Goal: Information Seeking & Learning: Learn about a topic

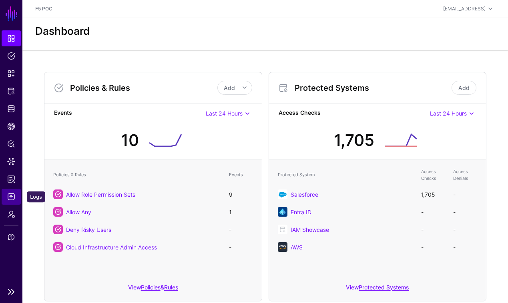
click at [15, 201] on link "Logs" at bounding box center [11, 197] width 19 height 16
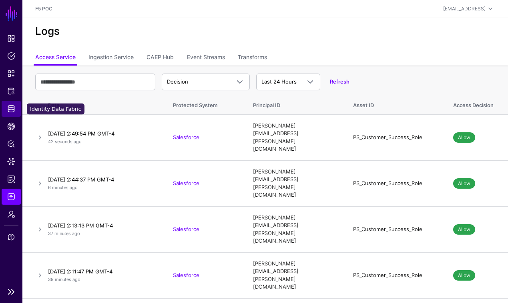
click at [10, 111] on span "Identity Data Fabric" at bounding box center [11, 109] width 8 height 8
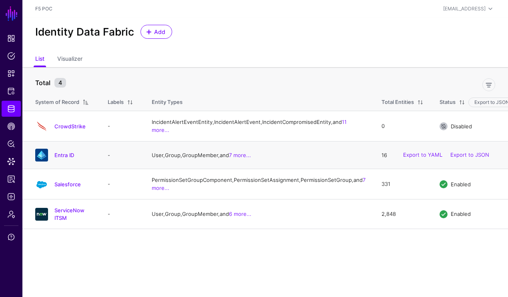
click at [53, 162] on div "Entra ID" at bounding box center [63, 155] width 63 height 13
click at [60, 158] on link "Entra ID" at bounding box center [64, 155] width 20 height 6
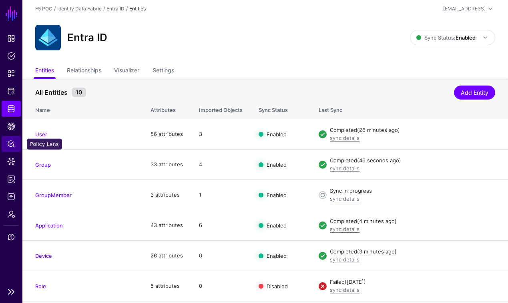
click at [10, 140] on span "Policy Lens" at bounding box center [11, 144] width 8 height 8
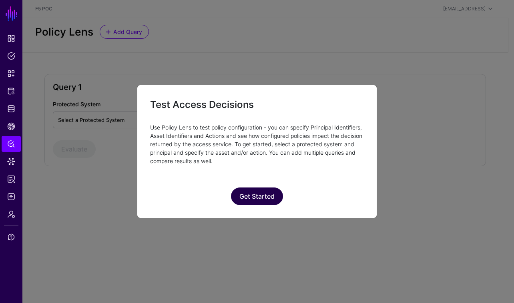
click at [256, 193] on button "Get Started" at bounding box center [257, 197] width 52 height 18
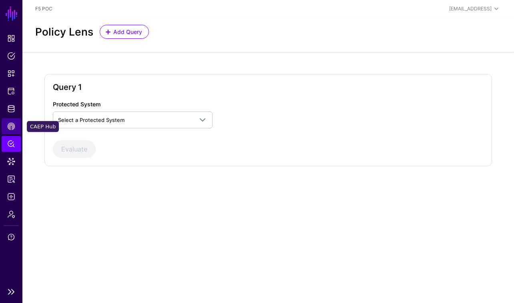
click at [11, 130] on span "CAEP Hub" at bounding box center [11, 126] width 8 height 8
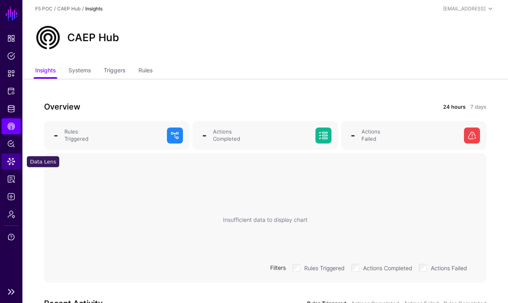
click at [12, 163] on span "Data Lens" at bounding box center [11, 162] width 8 height 8
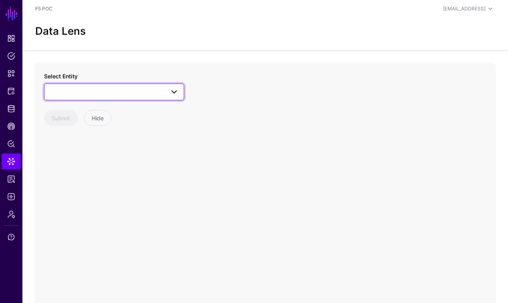
click at [112, 92] on span at bounding box center [114, 92] width 130 height 10
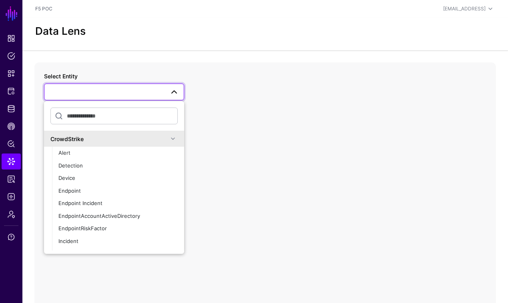
click at [168, 141] on span at bounding box center [173, 139] width 10 height 10
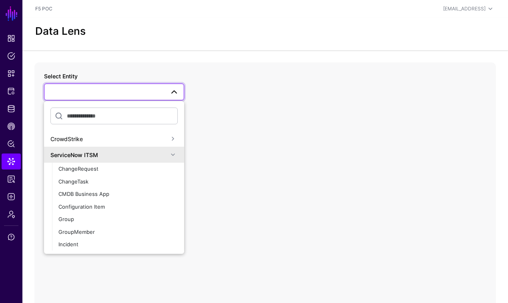
click at [168, 156] on span at bounding box center [173, 155] width 10 height 10
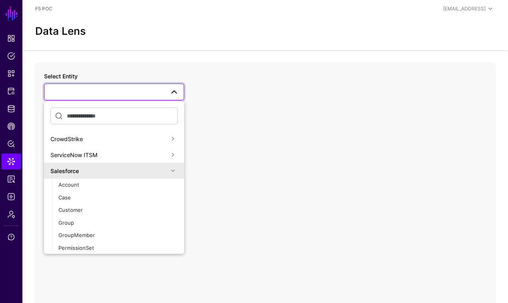
click at [168, 170] on span at bounding box center [173, 171] width 10 height 10
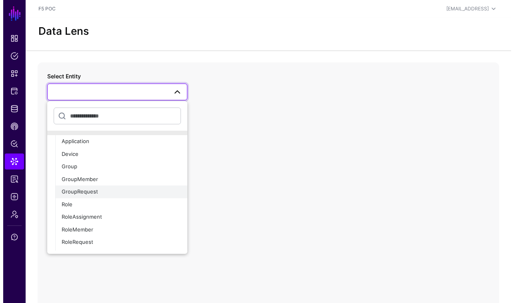
scroll to position [70, 0]
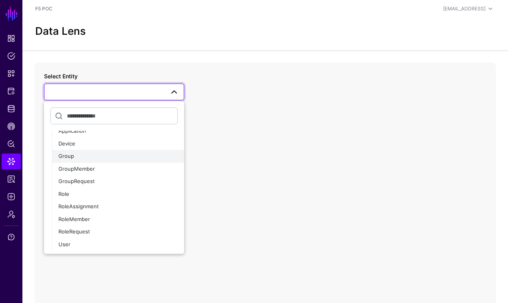
click at [127, 162] on button "Group" at bounding box center [118, 156] width 132 height 13
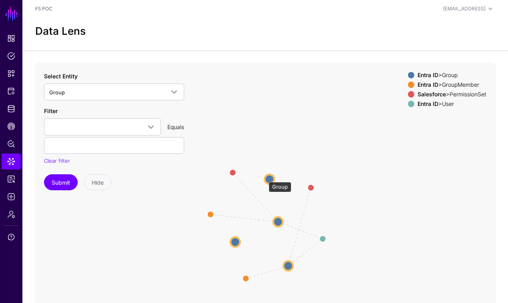
click at [265, 178] on circle at bounding box center [270, 180] width 10 height 10
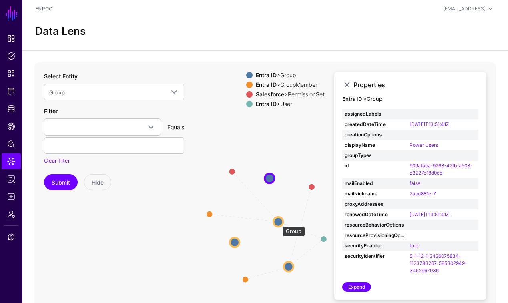
click at [279, 223] on circle at bounding box center [278, 222] width 10 height 10
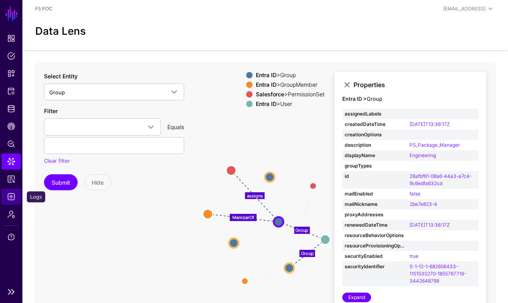
click at [14, 199] on span "Logs" at bounding box center [11, 197] width 8 height 8
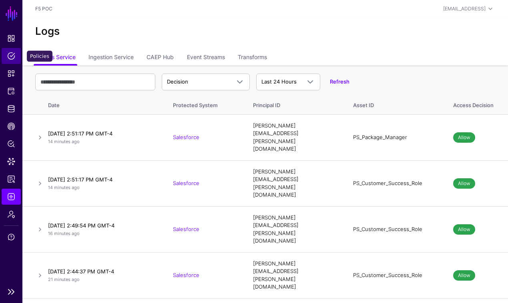
click at [12, 59] on span "Policies" at bounding box center [11, 56] width 8 height 8
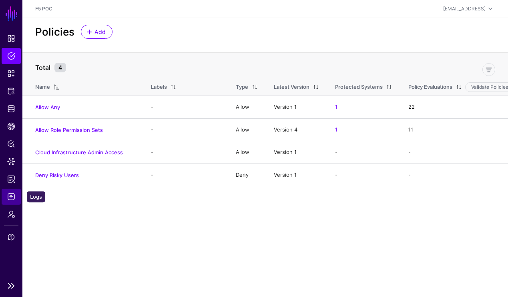
click at [15, 199] on link "Logs" at bounding box center [11, 197] width 19 height 16
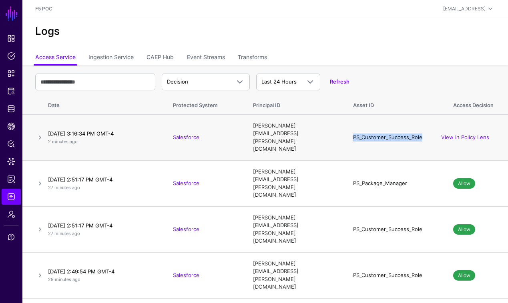
drag, startPoint x: 353, startPoint y: 131, endPoint x: 421, endPoint y: 131, distance: 68.0
click at [421, 134] on div "PS_Customer_Success_Role" at bounding box center [395, 138] width 84 height 8
click at [412, 142] on td "PS_Customer_Success_Role" at bounding box center [395, 137] width 100 height 46
click at [460, 134] on link "View in Policy Lens" at bounding box center [465, 137] width 48 height 6
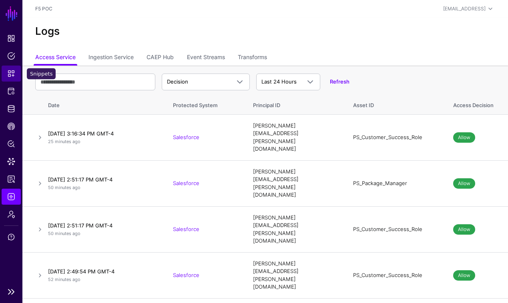
click at [11, 77] on span "Snippets" at bounding box center [11, 74] width 8 height 8
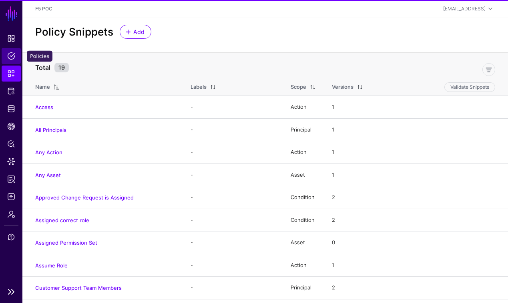
click at [11, 59] on span "Policies" at bounding box center [11, 56] width 8 height 8
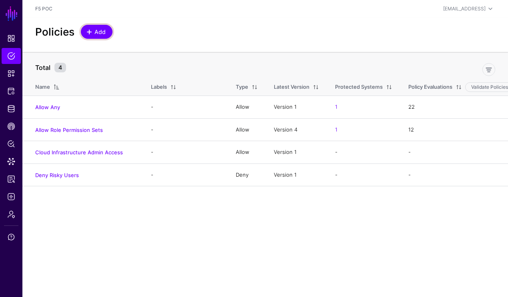
click at [100, 34] on span "Add" at bounding box center [100, 32] width 13 height 8
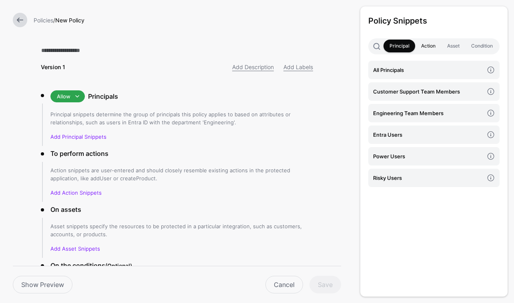
click at [429, 48] on link "Action" at bounding box center [428, 46] width 26 height 13
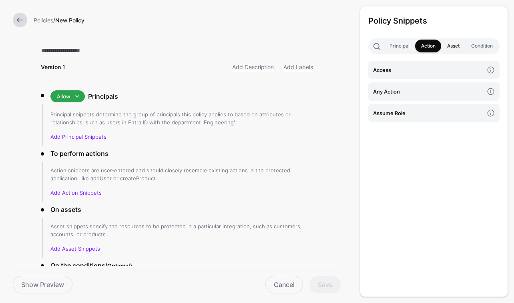
click at [454, 47] on link "Asset" at bounding box center [453, 46] width 24 height 13
click at [475, 47] on link "Condition" at bounding box center [481, 46] width 33 height 13
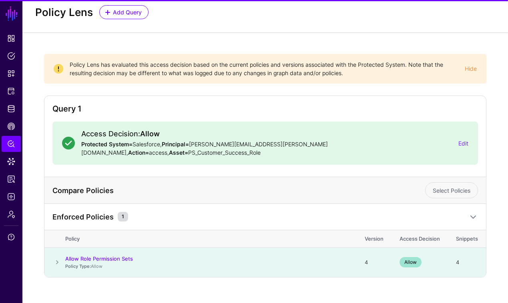
scroll to position [20, 0]
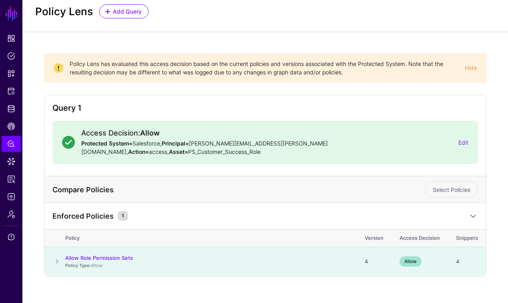
click at [55, 257] on span at bounding box center [57, 262] width 10 height 10
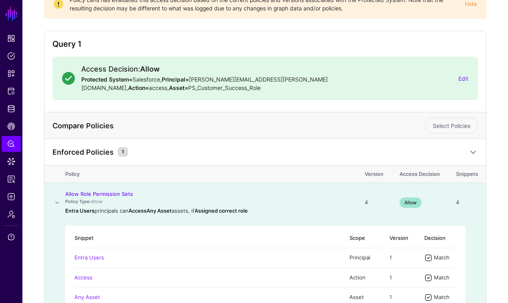
scroll to position [85, 0]
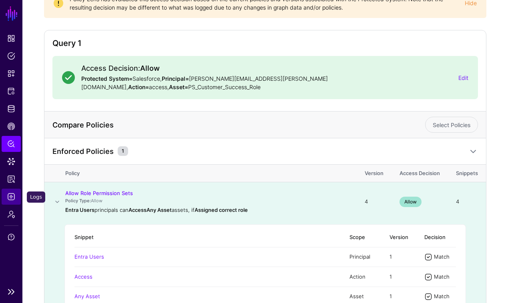
click at [12, 197] on span "Logs" at bounding box center [11, 197] width 8 height 8
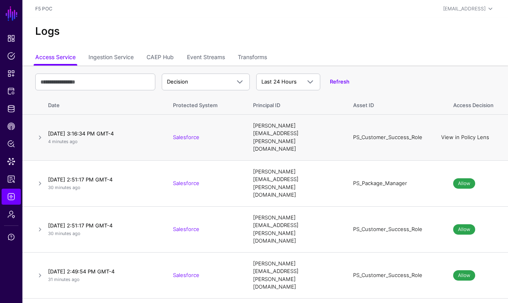
click at [458, 134] on link "View in Policy Lens" at bounding box center [465, 137] width 48 height 6
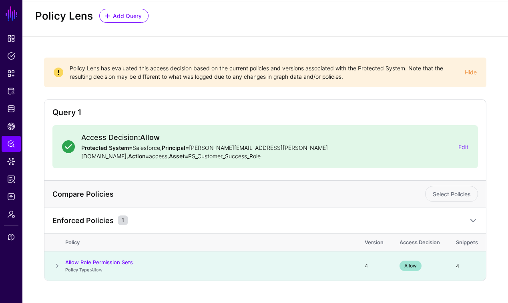
scroll to position [20, 0]
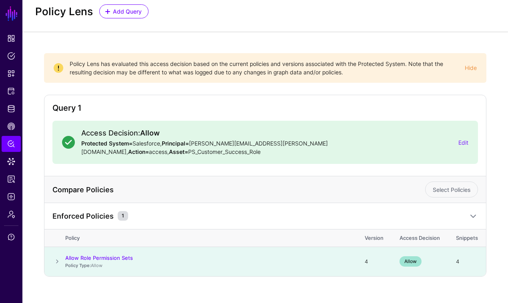
click at [379, 142] on p "Protected System= Salesforce, Principal= [PERSON_NAME][EMAIL_ADDRESS][PERSON_NA…" at bounding box center [266, 147] width 371 height 17
click at [57, 257] on span at bounding box center [57, 262] width 10 height 10
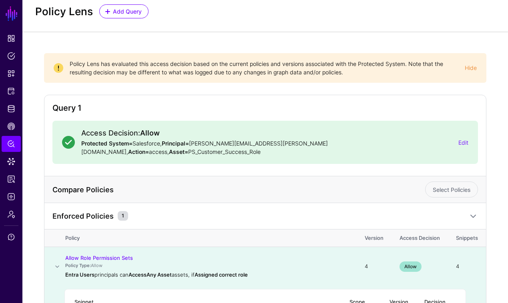
click at [373, 144] on p "Protected System= Salesforce, Principal= [PERSON_NAME][EMAIL_ADDRESS][PERSON_NA…" at bounding box center [266, 147] width 371 height 17
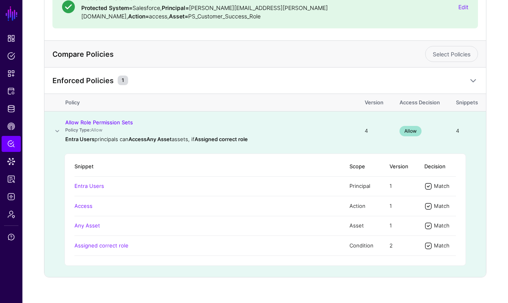
scroll to position [0, 0]
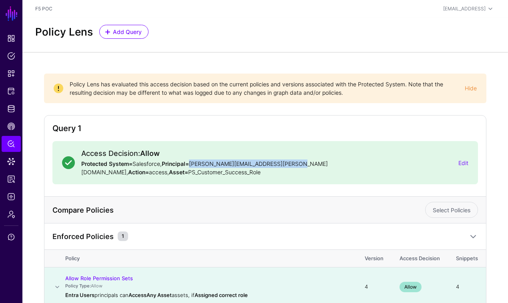
drag, startPoint x: 191, startPoint y: 165, endPoint x: 289, endPoint y: 164, distance: 98.5
click at [289, 164] on p "Protected System= Salesforce, Principal= [PERSON_NAME][EMAIL_ADDRESS][PERSON_NA…" at bounding box center [266, 168] width 371 height 17
copy p "[PERSON_NAME][EMAIL_ADDRESS][PERSON_NAME][DOMAIN_NAME]"
click at [14, 160] on span "Data Lens" at bounding box center [11, 162] width 8 height 8
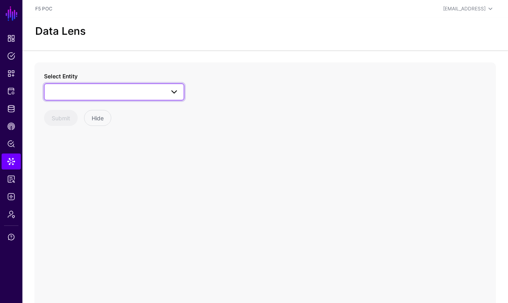
click at [176, 91] on span at bounding box center [174, 92] width 10 height 10
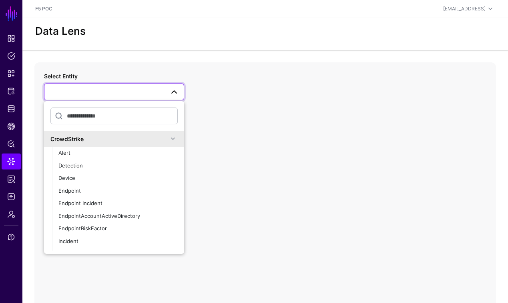
click at [170, 138] on span at bounding box center [173, 139] width 10 height 10
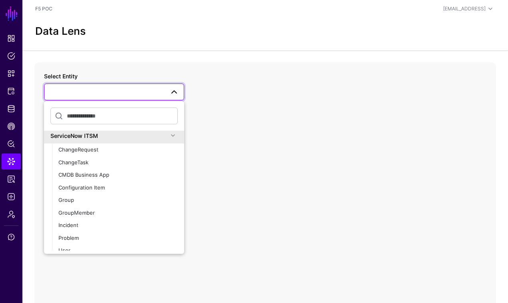
click at [170, 138] on span at bounding box center [173, 136] width 10 height 10
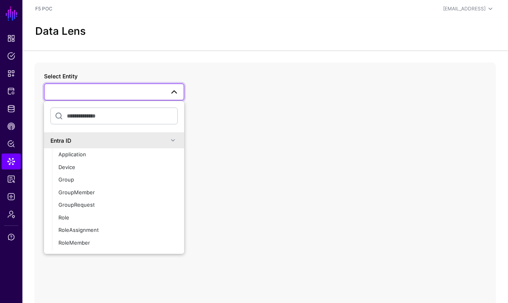
scroll to position [185, 0]
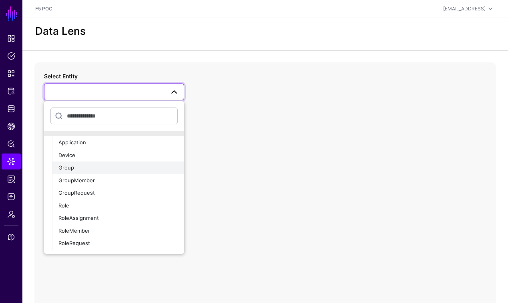
click at [71, 169] on span "Group" at bounding box center [66, 167] width 16 height 6
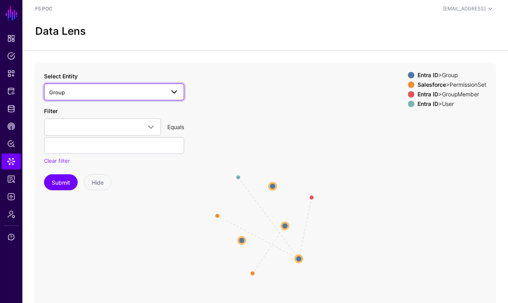
click at [174, 96] on span at bounding box center [174, 92] width 10 height 10
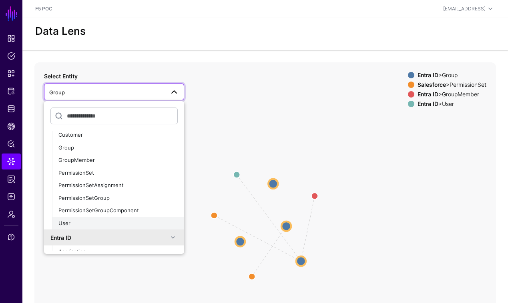
scroll to position [196, 0]
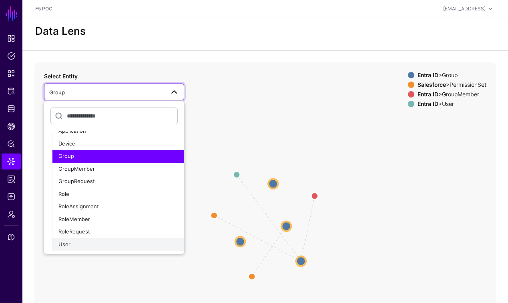
click at [86, 248] on div "User" at bounding box center [117, 245] width 119 height 8
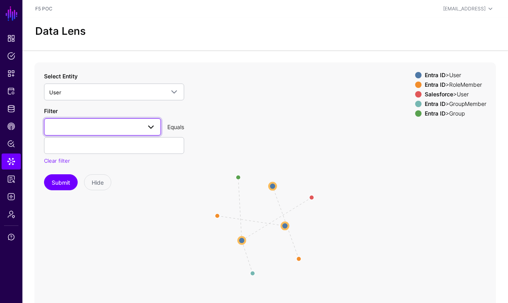
click at [121, 129] on span at bounding box center [102, 127] width 106 height 10
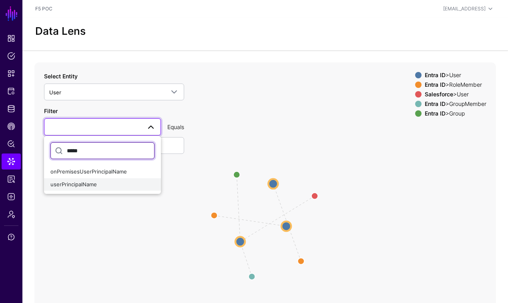
type input "*****"
click at [116, 185] on div "userPrincipalName" at bounding box center [102, 185] width 104 height 8
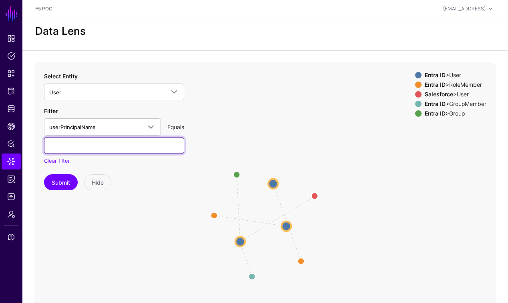
click at [122, 151] on input "text" at bounding box center [114, 145] width 140 height 17
paste input "**********"
type input "**********"
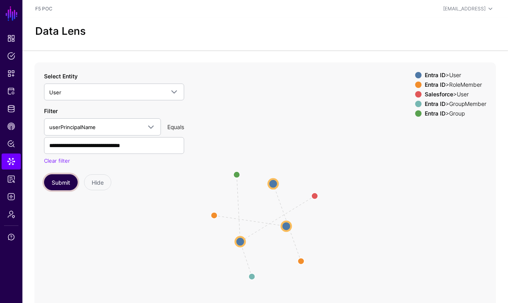
click at [61, 183] on button "Submit" at bounding box center [61, 182] width 34 height 16
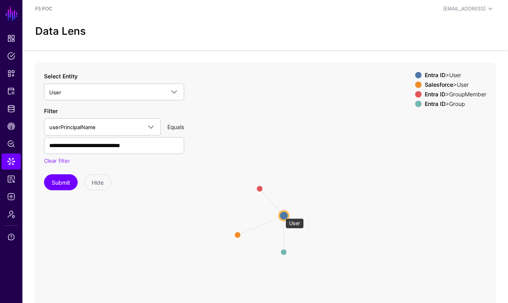
click at [281, 215] on circle at bounding box center [284, 216] width 10 height 10
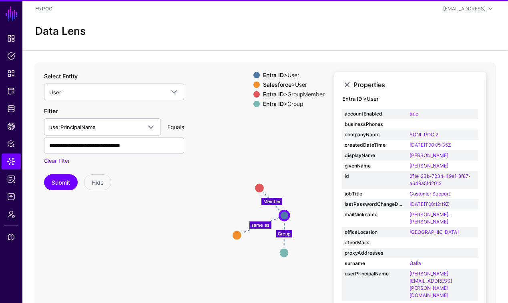
click at [339, 227] on div "Properties Entra ID > User accountEnabled true businessPhones companyName SGNL …" at bounding box center [410, 203] width 152 height 263
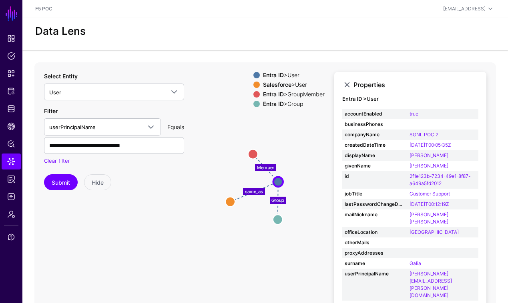
drag, startPoint x: 315, startPoint y: 205, endPoint x: 300, endPoint y: 176, distance: 32.9
click at [301, 176] on icon "Group same_as Member Group Group GroupMember GroupMember User User User User" at bounding box center [264, 222] width 461 height 320
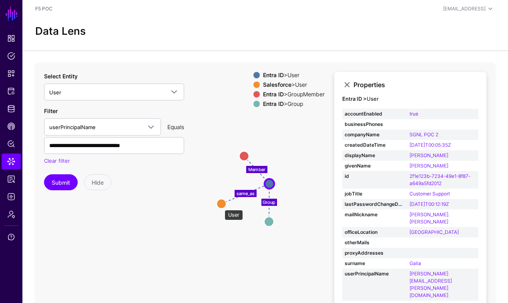
click at [221, 206] on circle at bounding box center [222, 204] width 10 height 10
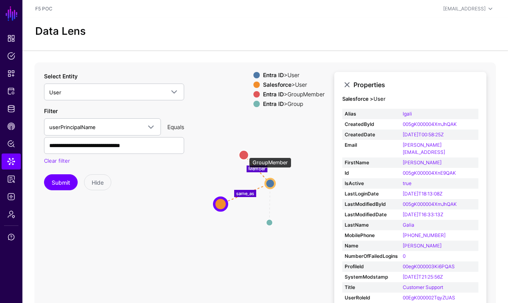
click at [245, 154] on circle at bounding box center [244, 155] width 10 height 10
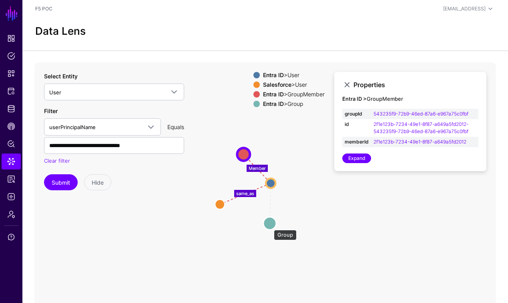
click at [269, 226] on circle at bounding box center [269, 223] width 13 height 13
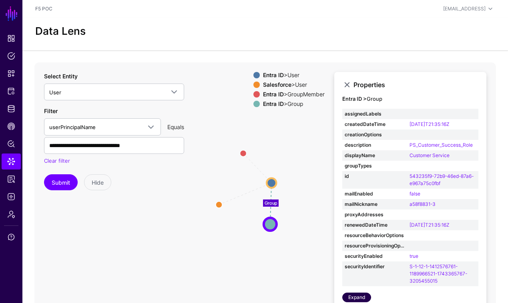
click at [365, 301] on link "Expand" at bounding box center [356, 298] width 29 height 10
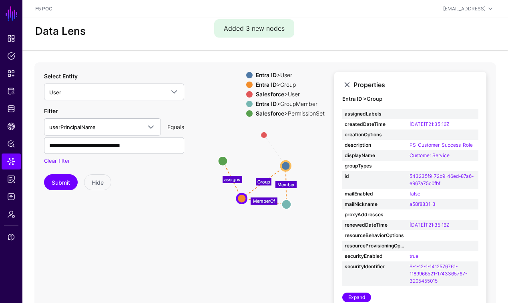
drag, startPoint x: 312, startPoint y: 222, endPoint x: 306, endPoint y: 172, distance: 50.7
click at [306, 172] on icon "same_as assigns MemberOf Group Member User User PermissionSet PermissionSet Gro…" at bounding box center [264, 222] width 461 height 320
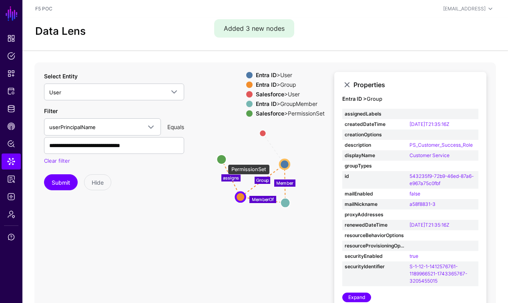
click at [222, 160] on circle at bounding box center [222, 160] width 10 height 10
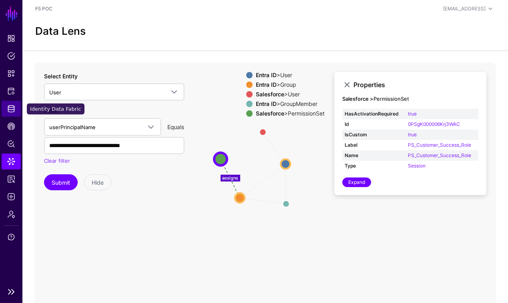
click at [10, 108] on span "Identity Data Fabric" at bounding box center [11, 109] width 8 height 8
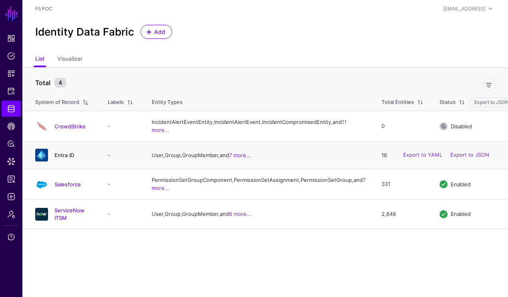
click at [72, 158] on link "Entra ID" at bounding box center [64, 155] width 20 height 6
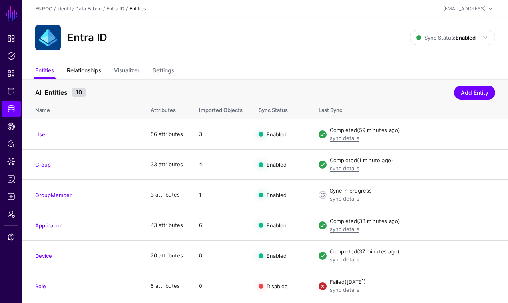
click at [92, 71] on link "Relationships" at bounding box center [84, 71] width 34 height 15
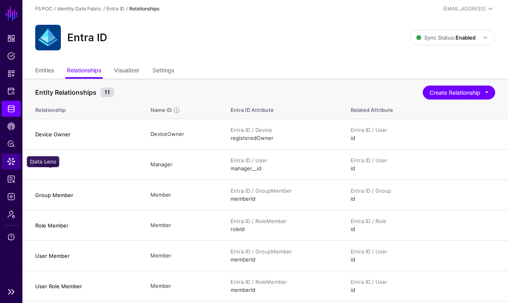
click at [11, 165] on span "Data Lens" at bounding box center [11, 162] width 8 height 8
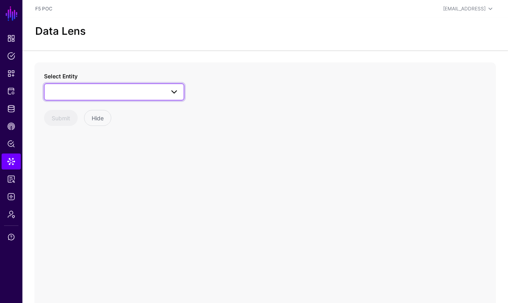
click at [159, 94] on span at bounding box center [114, 92] width 130 height 10
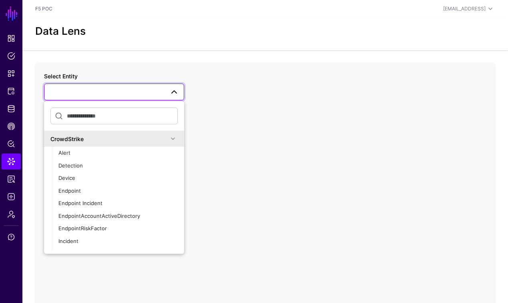
click at [154, 138] on div "CrowdStrike" at bounding box center [109, 139] width 118 height 8
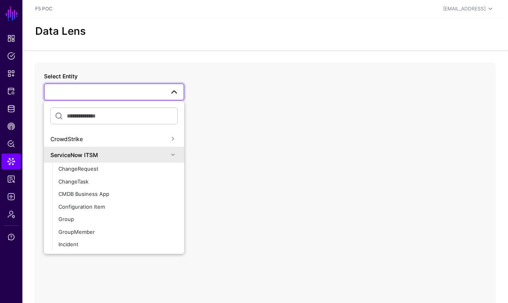
click at [172, 156] on div "ServiceNow ITSM" at bounding box center [114, 155] width 140 height 16
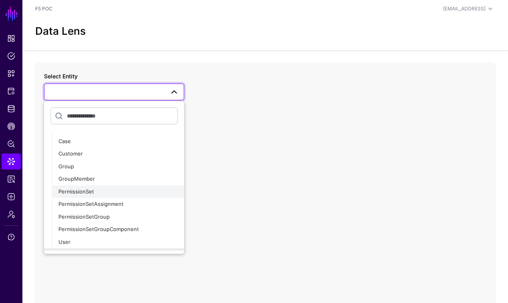
scroll to position [54, 0]
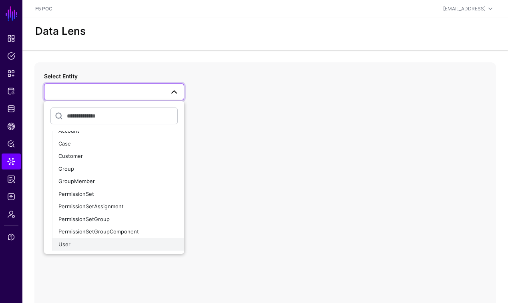
click at [107, 245] on div "User" at bounding box center [117, 245] width 119 height 8
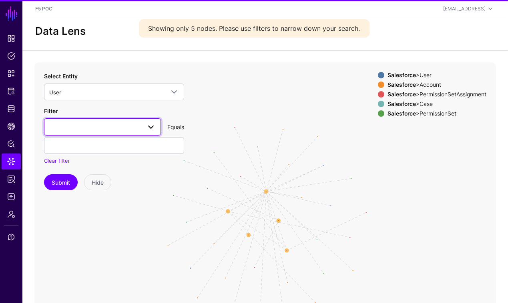
click at [135, 129] on span at bounding box center [102, 127] width 106 height 10
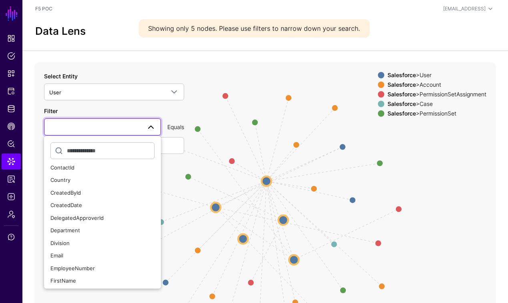
scroll to position [271, 0]
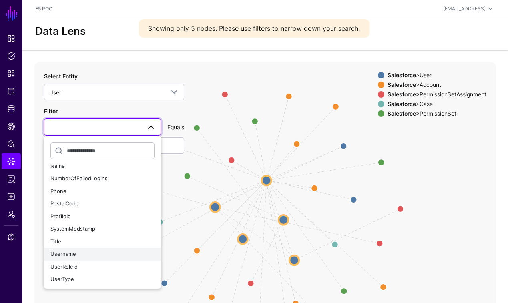
click at [90, 255] on div "Username" at bounding box center [102, 255] width 104 height 8
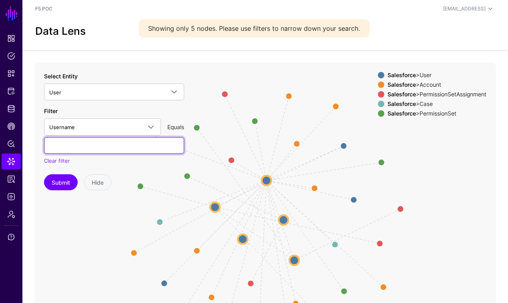
click at [113, 145] on input "text" at bounding box center [114, 145] width 140 height 17
paste input "**********"
type input "**********"
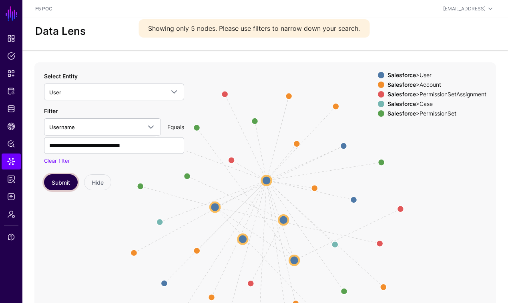
click at [71, 183] on button "Submit" at bounding box center [61, 182] width 34 height 16
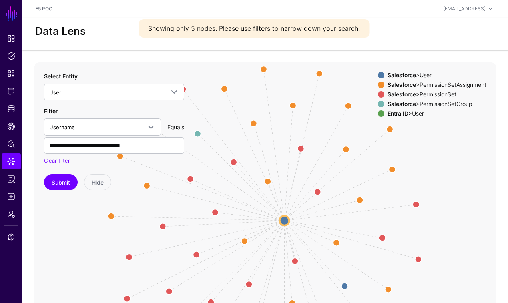
click at [378, 84] on span at bounding box center [381, 85] width 6 height 6
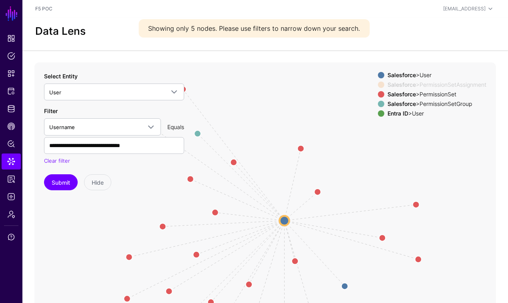
click at [378, 94] on span at bounding box center [381, 94] width 6 height 6
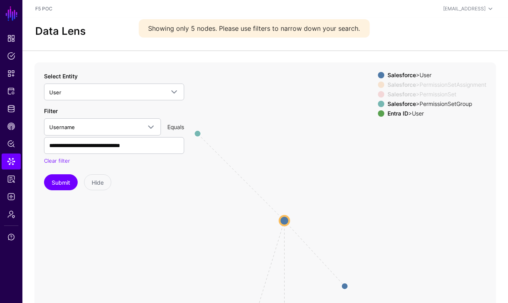
click at [378, 106] on span at bounding box center [381, 104] width 6 height 6
drag, startPoint x: 331, startPoint y: 156, endPoint x: 311, endPoint y: 80, distance: 79.0
click at [311, 77] on icon "AssigneeOf AssigneeOf AssigneeOf AssigneeOf AssigneeOf AssigneeOf AssigneeOf As…" at bounding box center [264, 222] width 461 height 320
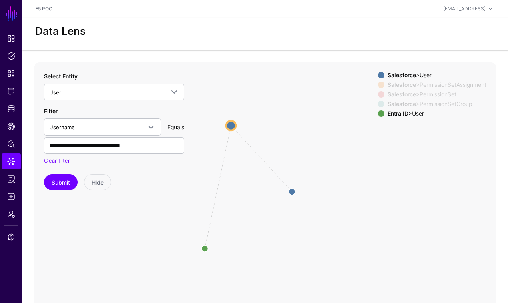
drag, startPoint x: 230, startPoint y: 269, endPoint x: 199, endPoint y: 231, distance: 49.6
click at [202, 246] on circle at bounding box center [205, 249] width 6 height 6
drag, startPoint x: 230, startPoint y: 127, endPoint x: 226, endPoint y: 170, distance: 42.6
click at [226, 170] on circle at bounding box center [229, 168] width 10 height 10
drag, startPoint x: 312, startPoint y: 207, endPoint x: 308, endPoint y: 155, distance: 52.2
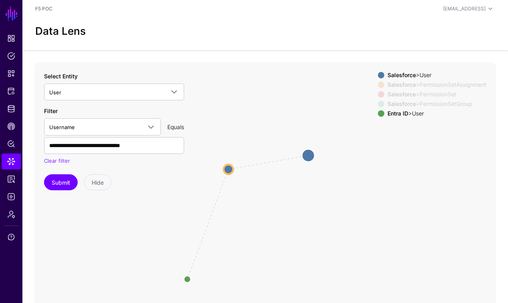
click at [308, 155] on circle at bounding box center [308, 155] width 13 height 13
click at [308, 155] on circle at bounding box center [311, 157] width 13 height 13
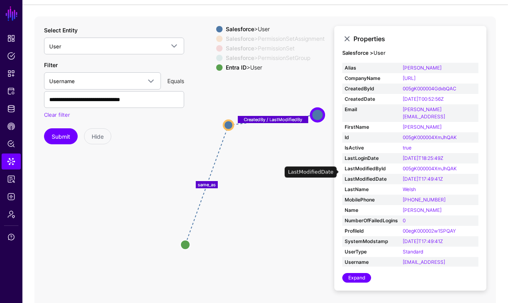
scroll to position [48, 0]
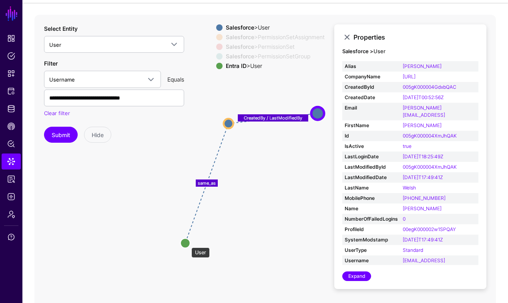
click at [187, 244] on circle at bounding box center [186, 244] width 10 height 10
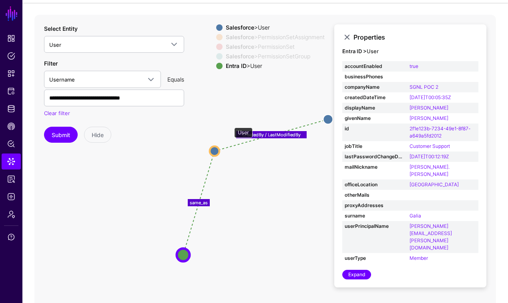
drag, startPoint x: 230, startPoint y: 124, endPoint x: 216, endPoint y: 152, distance: 31.5
click at [216, 152] on circle at bounding box center [215, 151] width 10 height 10
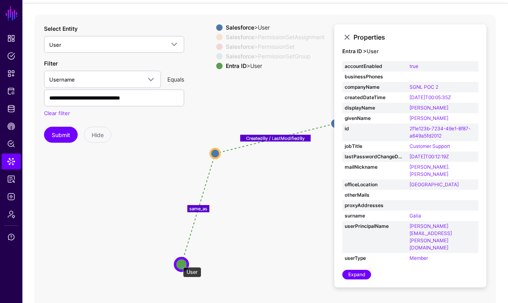
click at [179, 263] on circle at bounding box center [181, 265] width 13 height 13
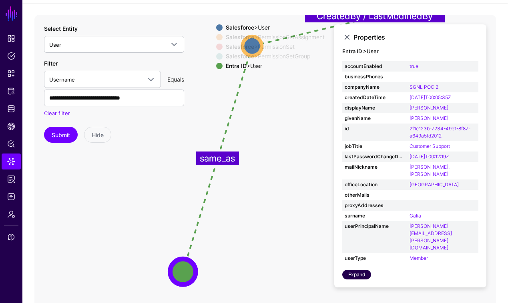
click at [364, 270] on link "Expand" at bounding box center [356, 275] width 29 height 10
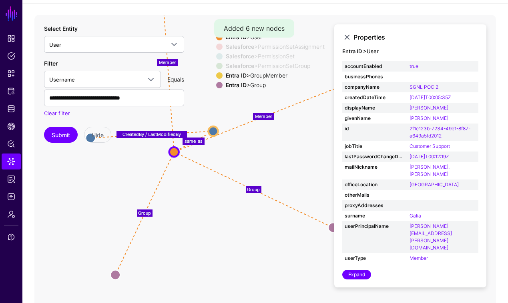
drag, startPoint x: 267, startPoint y: 229, endPoint x: 174, endPoint y: 166, distance: 111.9
click at [172, 167] on icon "Group Group Member Member same_as CreatedBy / LastModifiedBy AssigneeOfPermissi…" at bounding box center [264, 175] width 461 height 320
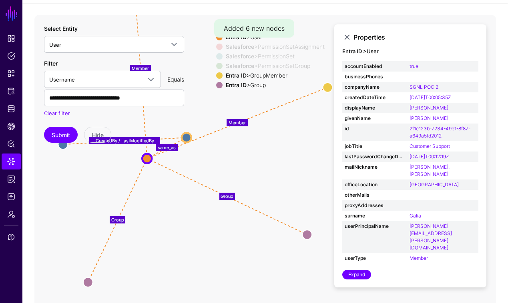
drag, startPoint x: 264, startPoint y: 150, endPoint x: 262, endPoint y: 168, distance: 18.9
click at [263, 169] on icon "Group Group Member Member same_as CreatedBy / LastModifiedBy AssigneeOfPermissi…" at bounding box center [264, 175] width 461 height 320
click at [308, 237] on circle at bounding box center [307, 235] width 10 height 10
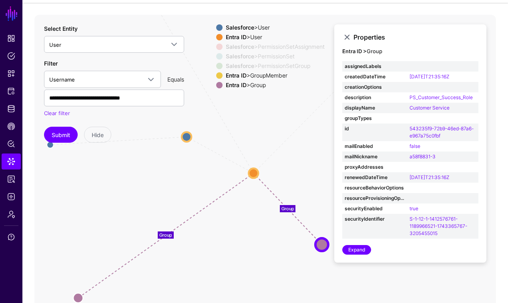
drag, startPoint x: 146, startPoint y: 156, endPoint x: 253, endPoint y: 170, distance: 108.6
click at [253, 170] on circle at bounding box center [254, 174] width 10 height 10
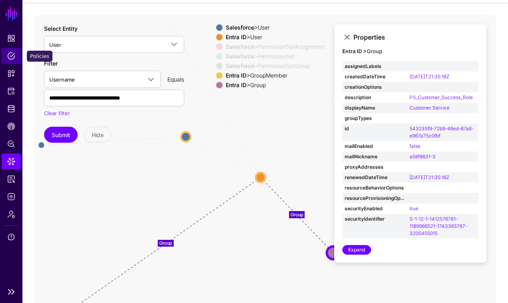
click at [14, 55] on span "Policies" at bounding box center [11, 56] width 8 height 8
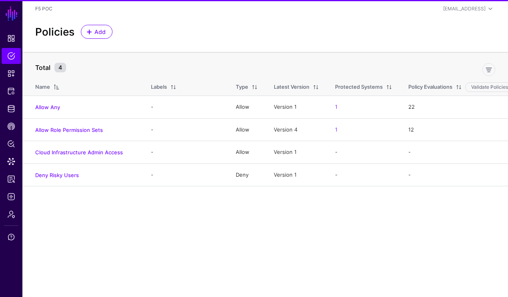
click at [172, 234] on main "SGNL Dashboard Policies Snippets Protected Systems Identity Data Fabric CAEP Hu…" at bounding box center [254, 148] width 508 height 297
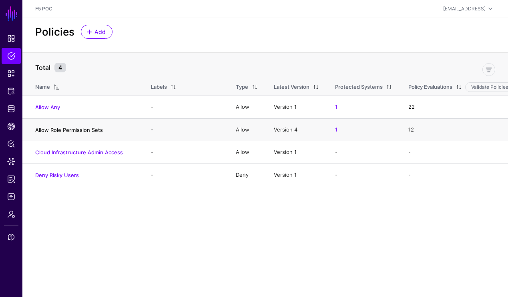
click at [86, 133] on link "Allow Role Permission Sets" at bounding box center [69, 130] width 68 height 6
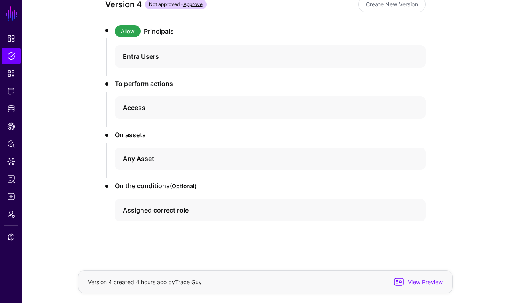
scroll to position [92, 0]
click at [427, 283] on span "View Preview" at bounding box center [424, 282] width 39 height 8
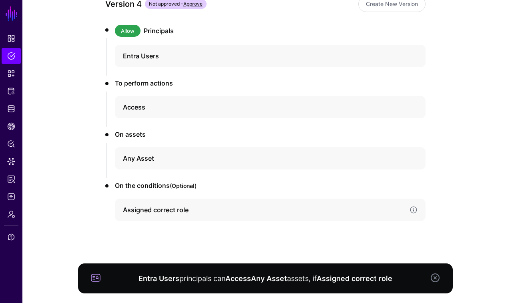
click at [326, 214] on h4 "Assigned correct role" at bounding box center [263, 210] width 280 height 10
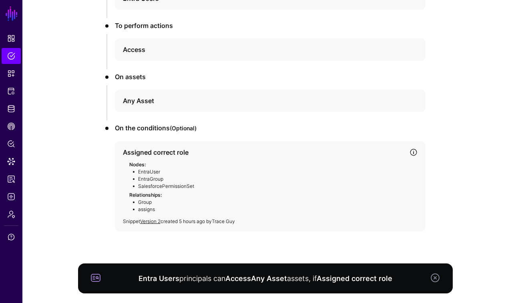
scroll to position [157, 0]
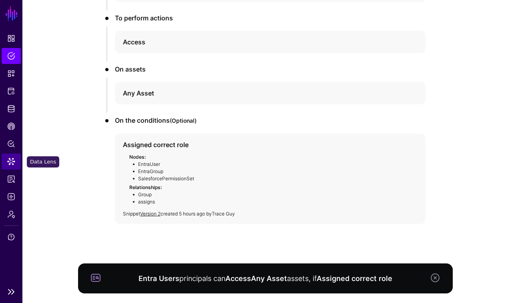
click at [7, 162] on span "Data Lens" at bounding box center [11, 162] width 8 height 8
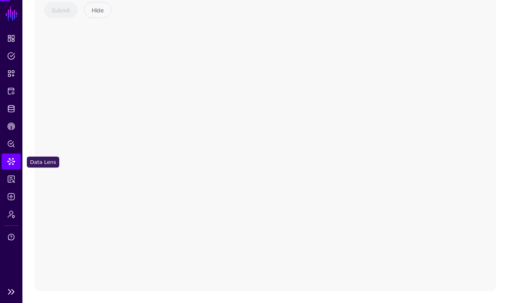
scroll to position [92, 0]
click at [13, 162] on span "Data Lens" at bounding box center [11, 162] width 8 height 8
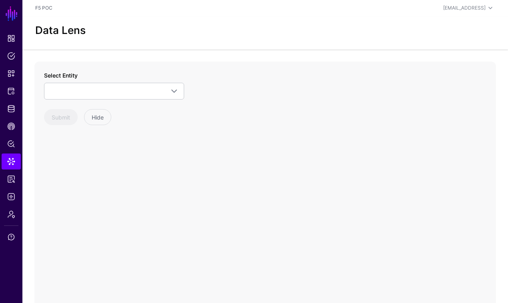
scroll to position [0, 0]
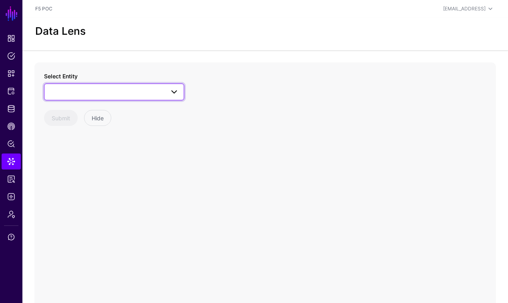
click at [160, 99] on link at bounding box center [114, 92] width 140 height 17
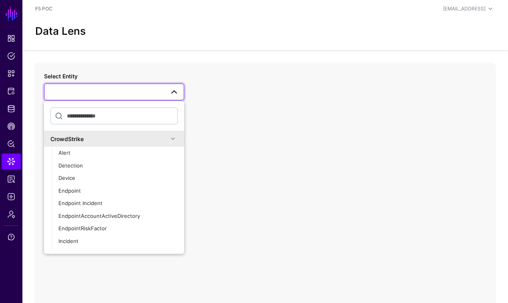
click at [160, 99] on link at bounding box center [114, 92] width 140 height 17
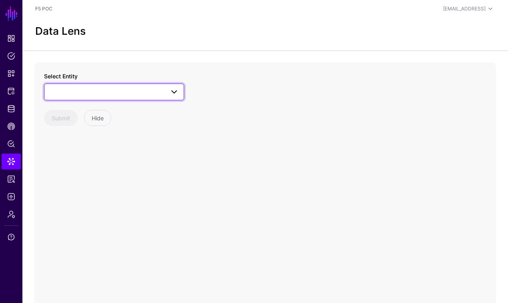
click at [173, 91] on span at bounding box center [174, 92] width 10 height 10
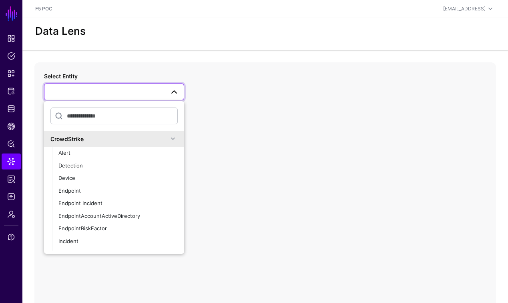
click at [169, 140] on span at bounding box center [173, 139] width 10 height 10
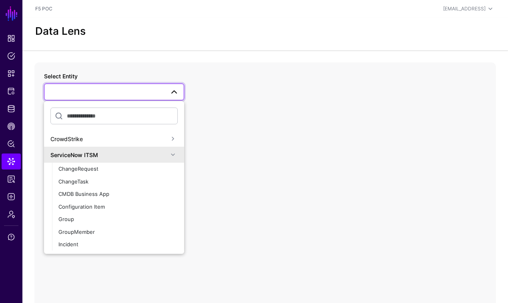
click at [168, 151] on span at bounding box center [173, 155] width 10 height 10
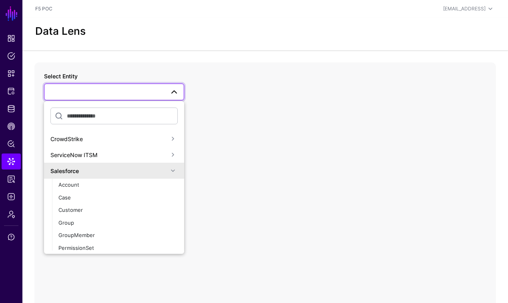
click at [171, 170] on span at bounding box center [173, 171] width 10 height 10
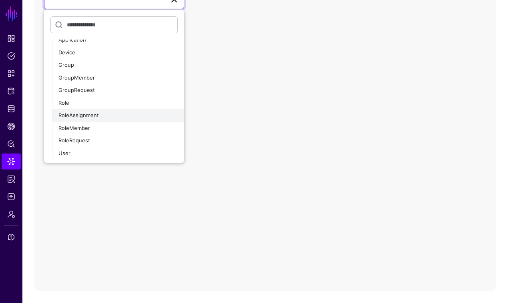
scroll to position [92, 0]
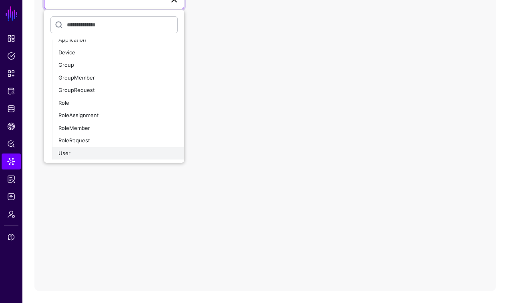
click at [76, 156] on div "User" at bounding box center [117, 154] width 119 height 8
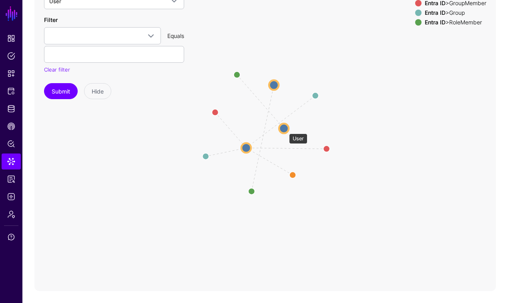
click at [285, 130] on circle at bounding box center [284, 129] width 10 height 10
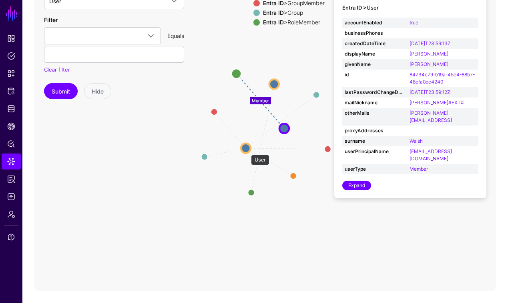
click at [246, 150] on circle at bounding box center [246, 149] width 10 height 10
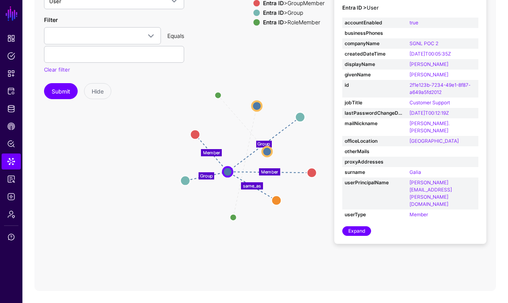
drag, startPoint x: 267, startPoint y: 100, endPoint x: 249, endPoint y: 128, distance: 33.5
click at [247, 126] on icon "Member Member Member Member same_as Group Group User User RoleMember RoleMember…" at bounding box center [264, 131] width 461 height 320
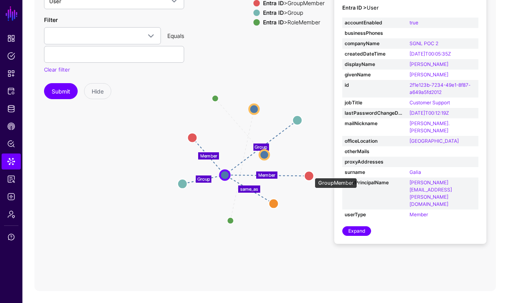
click at [311, 174] on circle at bounding box center [309, 176] width 10 height 10
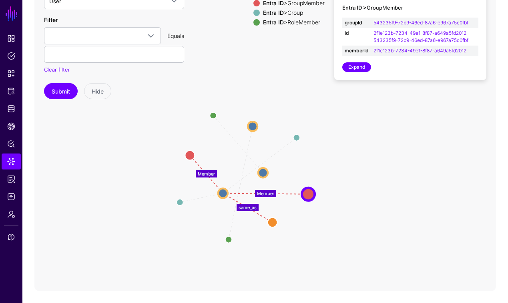
drag, startPoint x: 315, startPoint y: 151, endPoint x: 299, endPoint y: 183, distance: 36.0
click at [313, 180] on icon "Group Group Member Member same_as Member Member Group Group Group Group RoleMem…" at bounding box center [264, 131] width 461 height 320
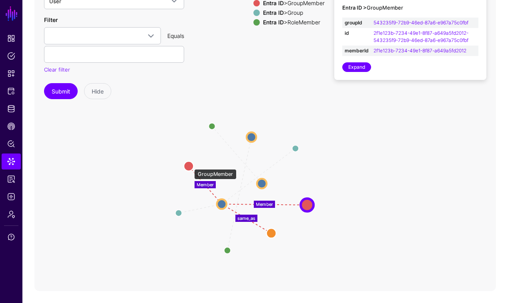
click at [190, 165] on circle at bounding box center [189, 167] width 10 height 10
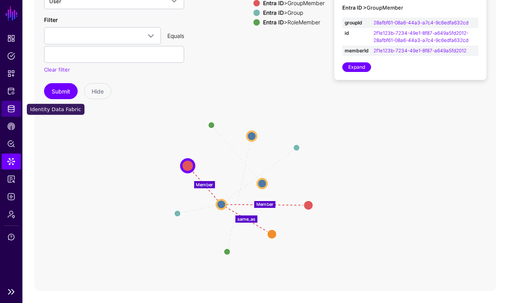
click at [12, 110] on span "Identity Data Fabric" at bounding box center [11, 109] width 8 height 8
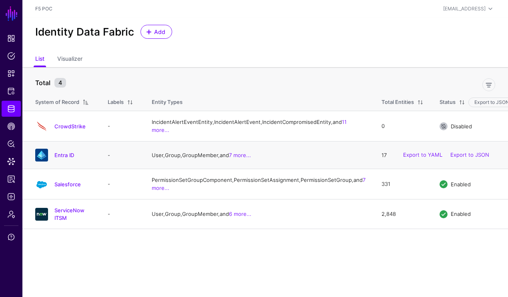
click at [67, 162] on div "Entra ID" at bounding box center [63, 155] width 63 height 13
click at [64, 158] on link "Entra ID" at bounding box center [64, 155] width 20 height 6
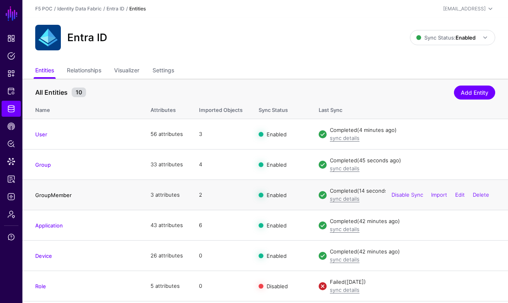
click at [42, 193] on link "GroupMember" at bounding box center [53, 195] width 36 height 6
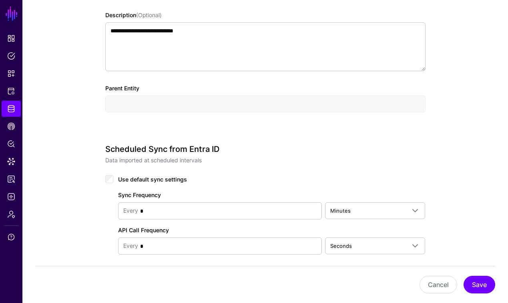
scroll to position [373, 0]
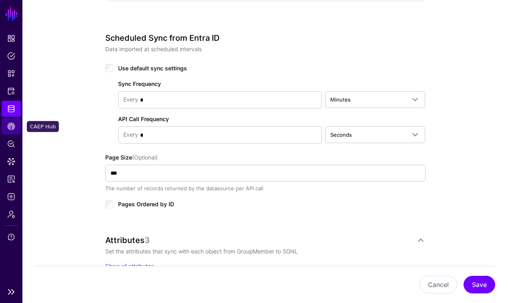
click at [18, 130] on link "CAEP Hub" at bounding box center [11, 126] width 19 height 16
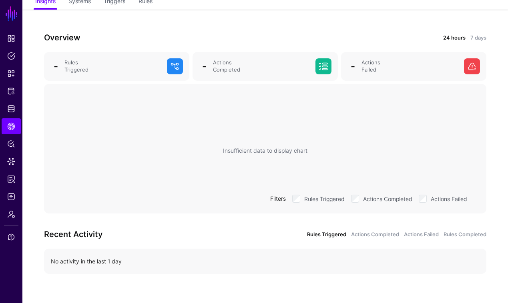
scroll to position [67, 0]
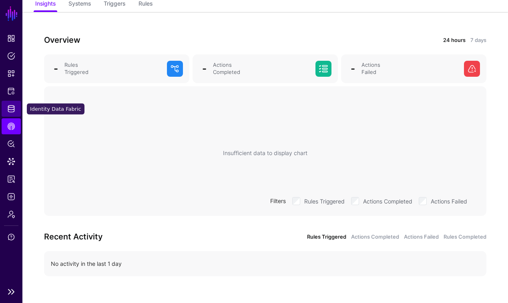
click at [16, 110] on link "Identity Data Fabric" at bounding box center [11, 109] width 19 height 16
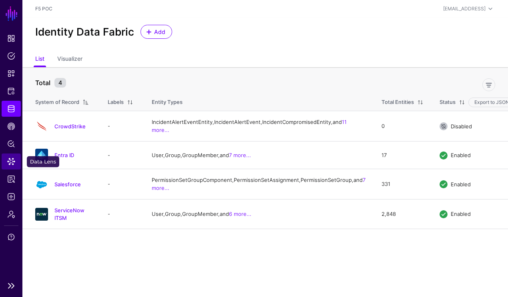
click at [13, 166] on link "Data Lens" at bounding box center [11, 162] width 19 height 16
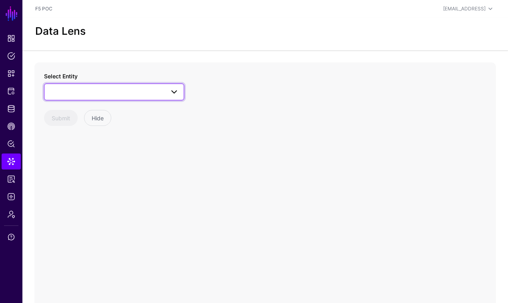
click at [117, 92] on span at bounding box center [114, 92] width 130 height 10
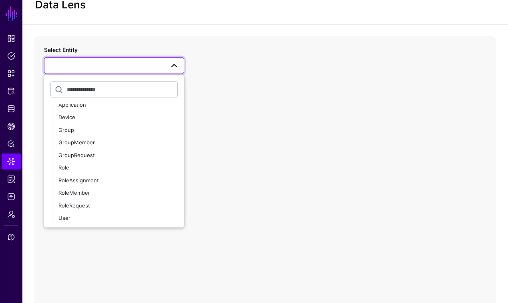
scroll to position [92, 0]
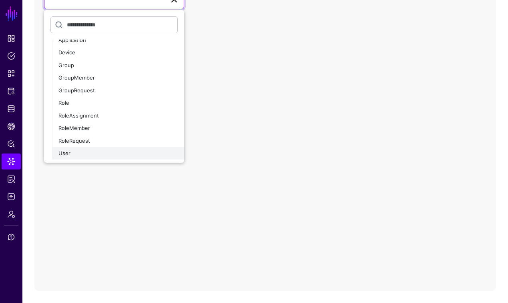
click at [100, 155] on div "User" at bounding box center [117, 154] width 119 height 8
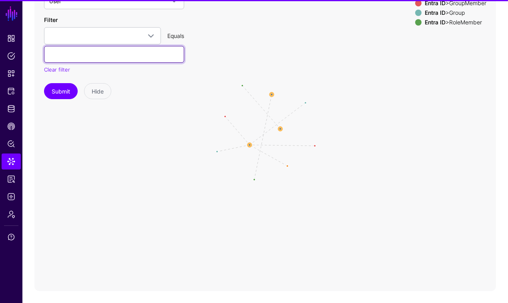
click at [93, 57] on input "text" at bounding box center [114, 54] width 140 height 17
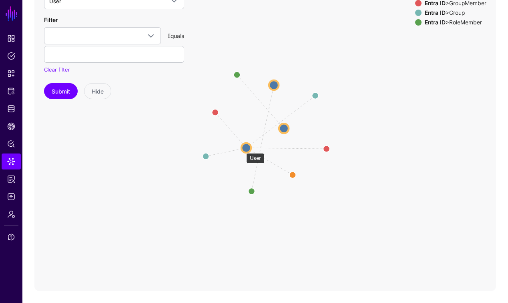
click at [243, 149] on circle at bounding box center [246, 148] width 10 height 10
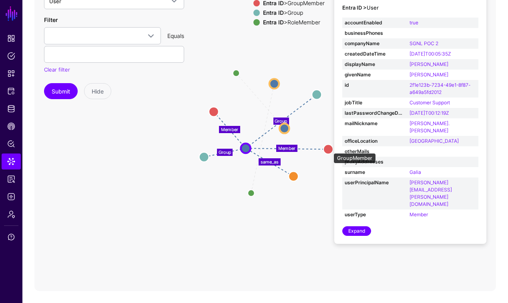
click at [329, 149] on circle at bounding box center [328, 150] width 10 height 10
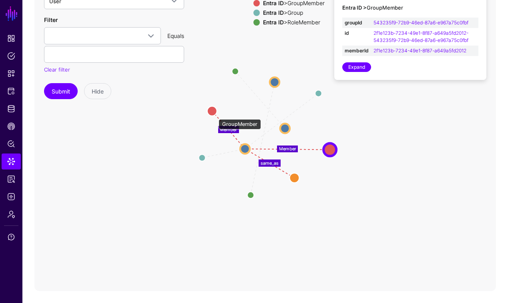
click at [214, 113] on circle at bounding box center [212, 111] width 10 height 10
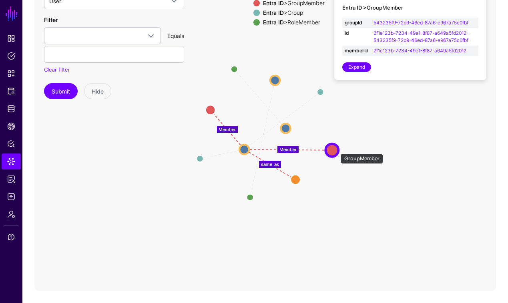
click at [337, 150] on circle at bounding box center [331, 150] width 13 height 13
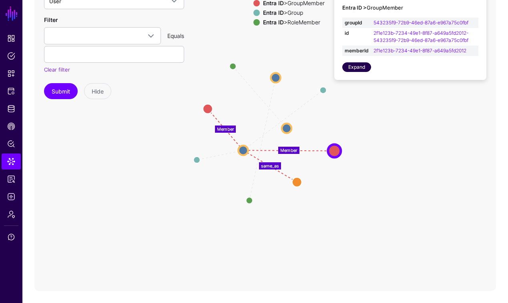
click at [363, 70] on link "Expand" at bounding box center [356, 67] width 29 height 10
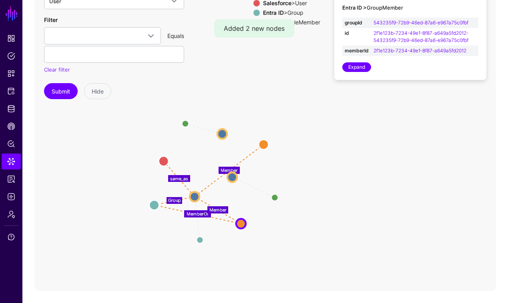
drag, startPoint x: 305, startPoint y: 142, endPoint x: 255, endPoint y: 189, distance: 68.8
click at [254, 191] on icon "Member Group Member MemberOf Group same_as Member Member RoleMember RoleMember …" at bounding box center [264, 131] width 461 height 320
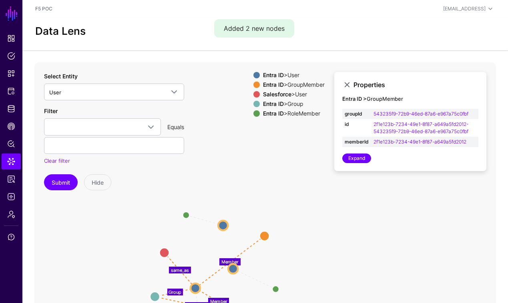
click at [255, 96] on div at bounding box center [257, 94] width 10 height 6
click at [256, 89] on div "Entra ID > User Entra ID > GroupMember Salesforce > User Entra ID > Group Entra…" at bounding box center [288, 96] width 71 height 48
click at [253, 115] on span at bounding box center [256, 113] width 6 height 6
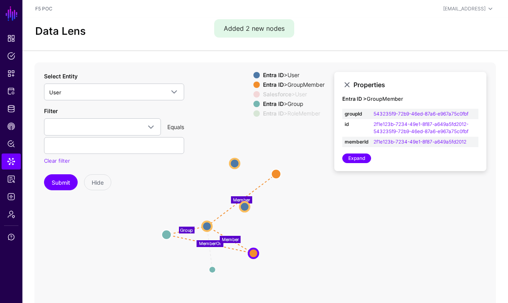
drag, startPoint x: 295, startPoint y: 189, endPoint x: 309, endPoint y: 152, distance: 38.5
click at [309, 126] on icon "Member Group Member MemberOf Group same_as Member Member RoleMember RoleMember …" at bounding box center [264, 222] width 461 height 320
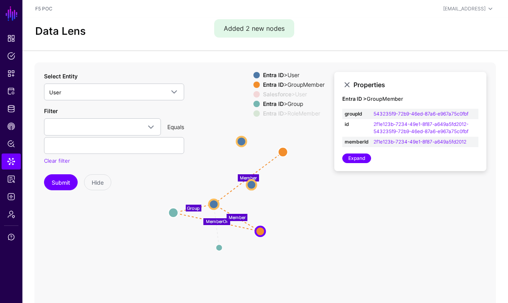
drag, startPoint x: 273, startPoint y: 226, endPoint x: 284, endPoint y: 186, distance: 41.2
click at [284, 186] on icon "Member Group Member MemberOf Group same_as Member Member RoleMember RoleMember …" at bounding box center [264, 222] width 461 height 320
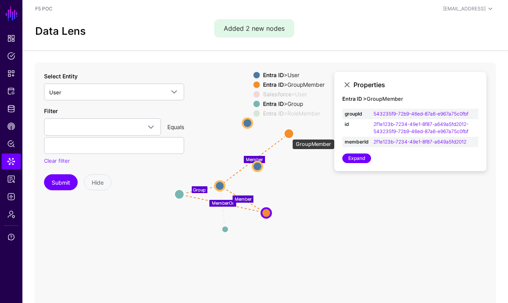
click at [288, 135] on circle at bounding box center [289, 134] width 10 height 10
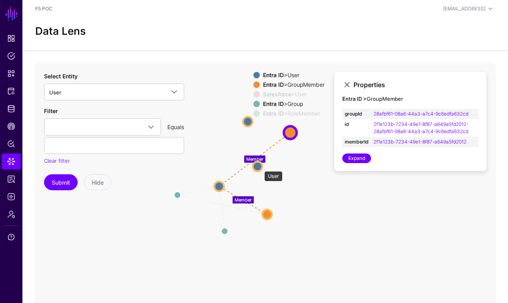
click at [260, 167] on circle at bounding box center [258, 167] width 10 height 10
click at [257, 168] on circle at bounding box center [258, 167] width 10 height 10
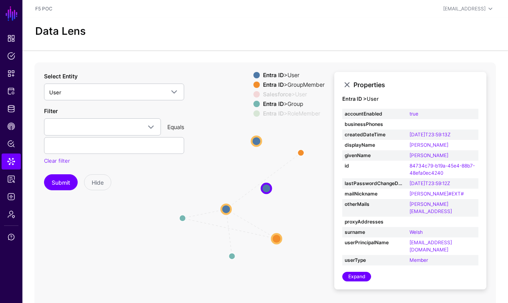
drag, startPoint x: 284, startPoint y: 180, endPoint x: 293, endPoint y: 209, distance: 30.6
click at [293, 209] on icon "same_as Member Member Member Group MemberOf Group Member GroupMember GroupMembe…" at bounding box center [264, 222] width 461 height 320
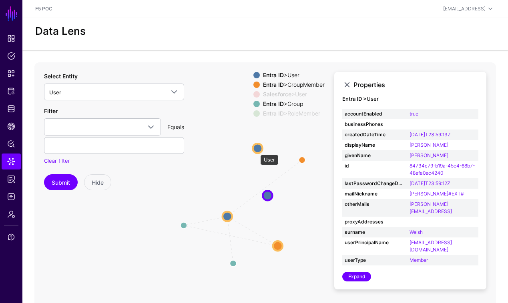
click at [256, 151] on circle at bounding box center [258, 149] width 10 height 10
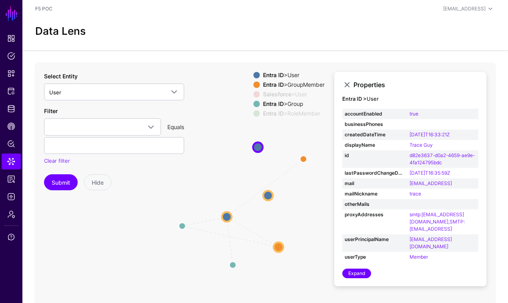
click at [279, 248] on circle at bounding box center [279, 248] width 10 height 10
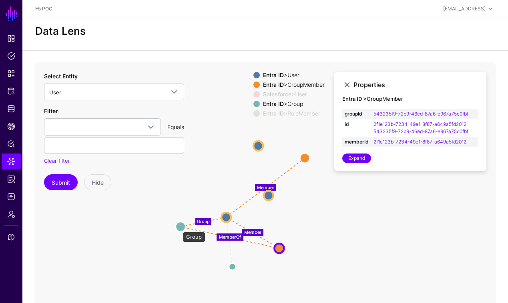
click at [179, 228] on circle at bounding box center [181, 227] width 10 height 10
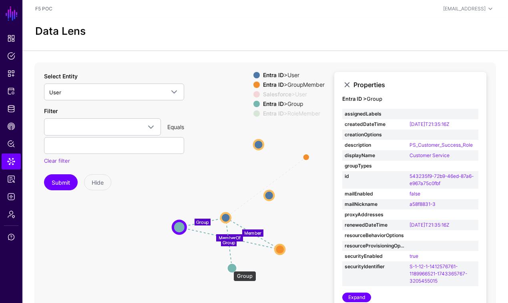
click at [229, 267] on circle at bounding box center [232, 269] width 10 height 10
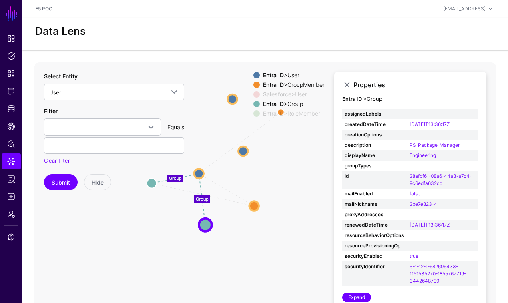
drag, startPoint x: 287, startPoint y: 221, endPoint x: 261, endPoint y: 176, distance: 51.8
click at [261, 176] on icon "Member MemberOf Member Member same_as Member Group Group GroupMember GroupMembe…" at bounding box center [264, 222] width 461 height 320
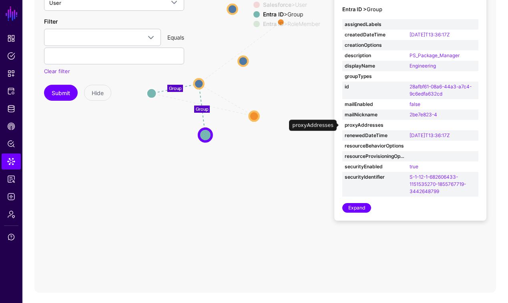
scroll to position [92, 0]
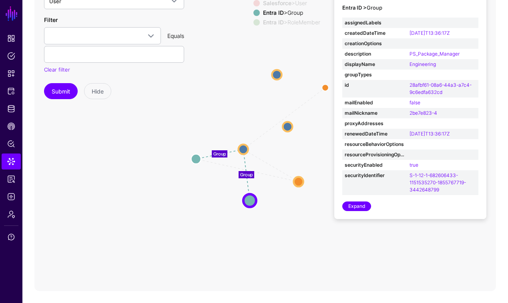
drag, startPoint x: 254, startPoint y: 161, endPoint x: 298, endPoint y: 228, distance: 80.6
click at [298, 228] on icon "Member MemberOf Member Member same_as Member Group Group GroupMember GroupMembe…" at bounding box center [264, 131] width 461 height 320
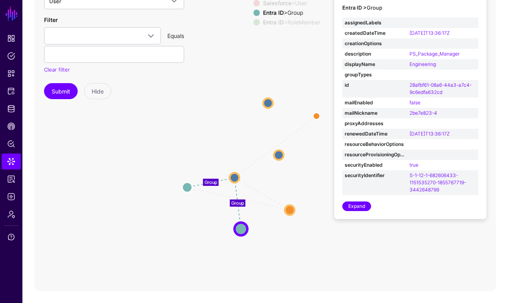
drag, startPoint x: 168, startPoint y: 129, endPoint x: 159, endPoint y: 158, distance: 29.7
click at [159, 158] on icon "Member MemberOf Member Member same_as Member Group Group GroupMember GroupMembe…" at bounding box center [264, 131] width 461 height 320
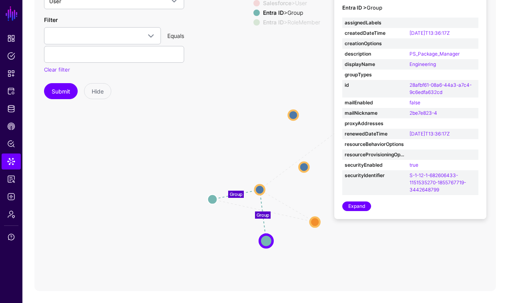
drag, startPoint x: 159, startPoint y: 158, endPoint x: 185, endPoint y: 170, distance: 27.9
click at [185, 170] on icon "Member MemberOf Member Member same_as Member Group Group GroupMember GroupMembe…" at bounding box center [264, 131] width 461 height 320
click at [13, 108] on span "Identity Data Fabric" at bounding box center [11, 109] width 8 height 8
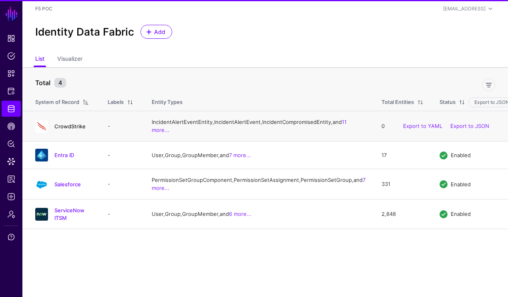
click at [74, 130] on link "CrowdStrike" at bounding box center [69, 126] width 31 height 6
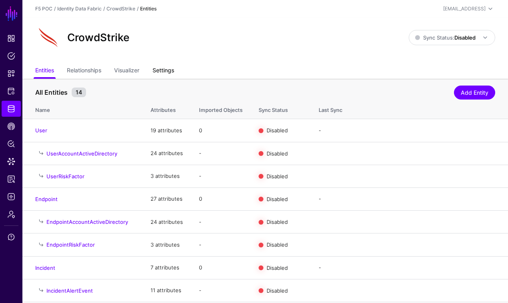
click at [162, 68] on link "Settings" at bounding box center [163, 71] width 22 height 15
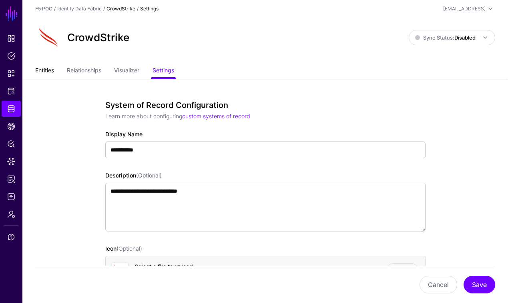
click at [52, 72] on link "Entities" at bounding box center [44, 71] width 19 height 15
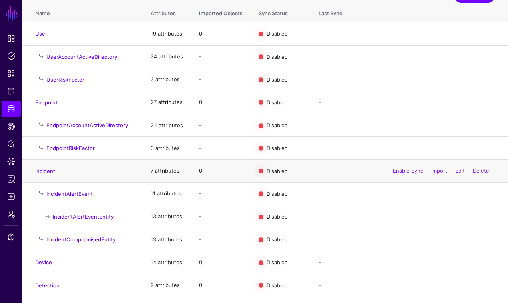
scroll to position [99, 0]
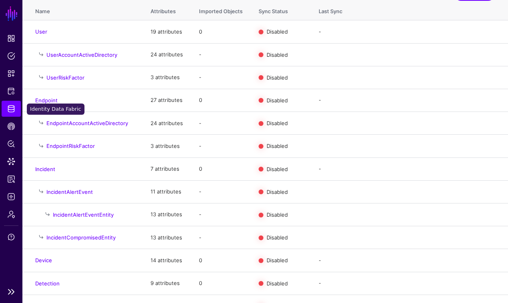
click at [15, 116] on link "Identity Data Fabric" at bounding box center [11, 109] width 19 height 16
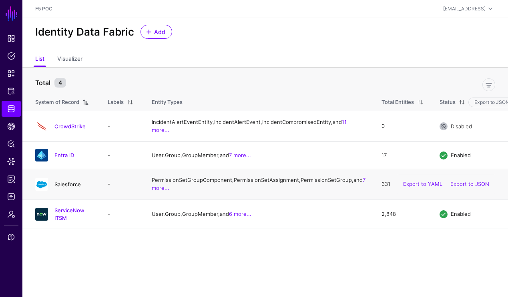
click at [70, 188] on link "Salesforce" at bounding box center [67, 184] width 26 height 6
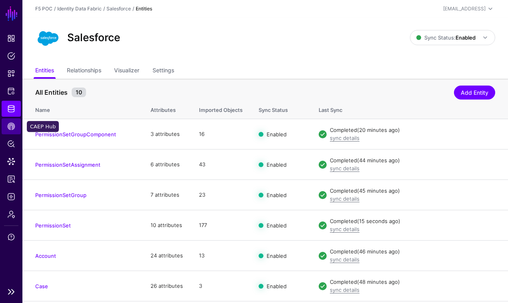
click at [18, 124] on link "CAEP Hub" at bounding box center [11, 126] width 19 height 16
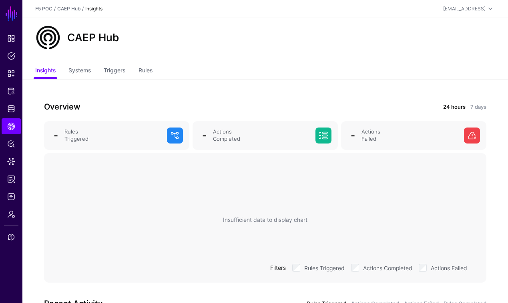
click at [156, 89] on div "Overview 24 hours 7 days - Rules Triggered - Actions Completed - Actions Failed…" at bounding box center [264, 229] width 485 height 301
